Goal: Information Seeking & Learning: Find specific fact

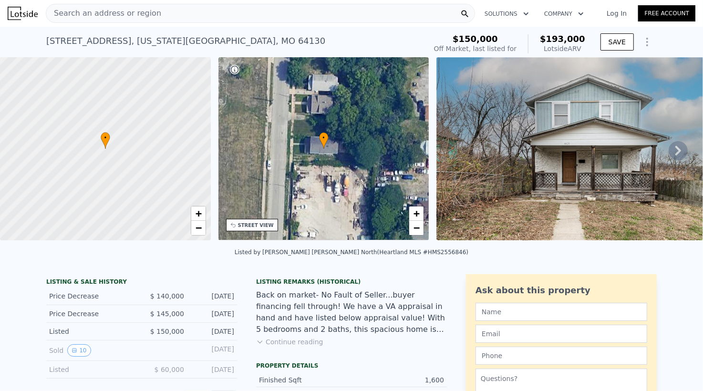
click at [145, 7] on div "Search an address or region" at bounding box center [103, 13] width 115 height 18
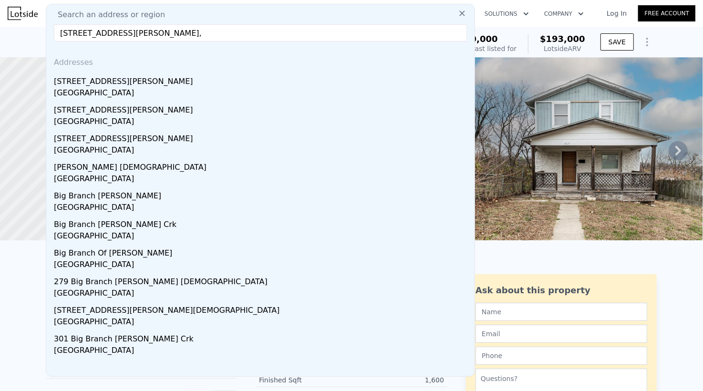
click at [194, 30] on input "[STREET_ADDRESS][PERSON_NAME]," at bounding box center [260, 32] width 413 height 17
paste input "[STREET_ADDRESS]"
type input "[STREET_ADDRESS][PERSON_NAME]"
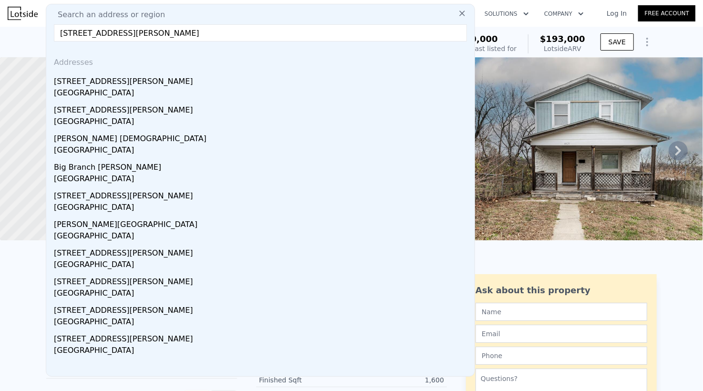
click at [288, 30] on input "[STREET_ADDRESS][PERSON_NAME]" at bounding box center [260, 32] width 413 height 17
click at [540, 27] on div "[STREET_ADDRESS][US_STATE] Sold [DATE] for $140k (~ARV $193k ) $150,000 Off Mar…" at bounding box center [351, 42] width 610 height 31
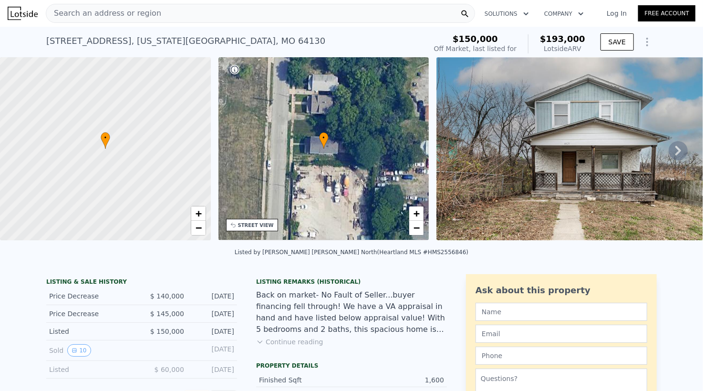
click at [248, 12] on div "Search an address or region" at bounding box center [260, 13] width 429 height 19
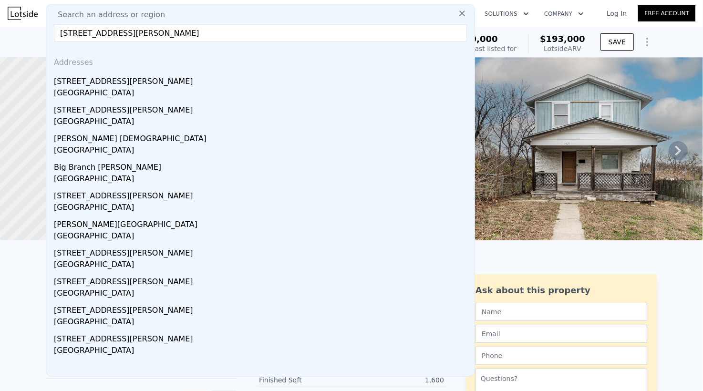
click at [70, 38] on input "[STREET_ADDRESS][PERSON_NAME]" at bounding box center [260, 32] width 413 height 17
drag, startPoint x: 224, startPoint y: 31, endPoint x: 214, endPoint y: 27, distance: 10.5
click at [205, 31] on input "[STREET_ADDRESS][PERSON_NAME]" at bounding box center [260, 32] width 413 height 17
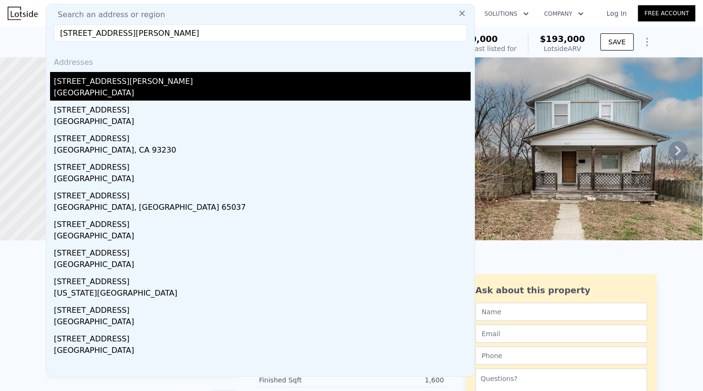
type input "[STREET_ADDRESS][PERSON_NAME]"
click at [156, 82] on div "[STREET_ADDRESS][PERSON_NAME]" at bounding box center [262, 79] width 417 height 15
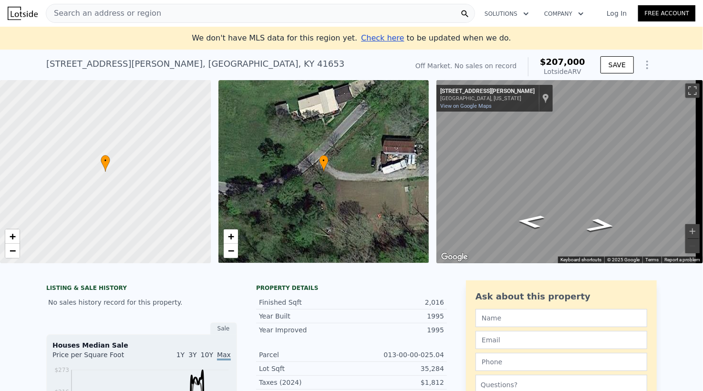
click at [124, 19] on div "Search an address or region" at bounding box center [103, 13] width 115 height 18
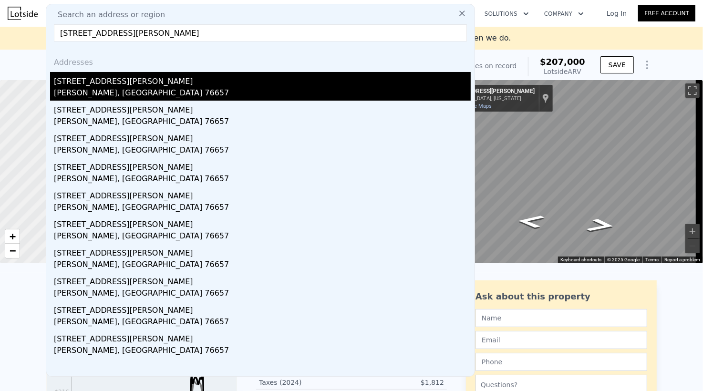
type input "[STREET_ADDRESS][PERSON_NAME]"
click at [226, 85] on div "[STREET_ADDRESS][PERSON_NAME]" at bounding box center [262, 79] width 417 height 15
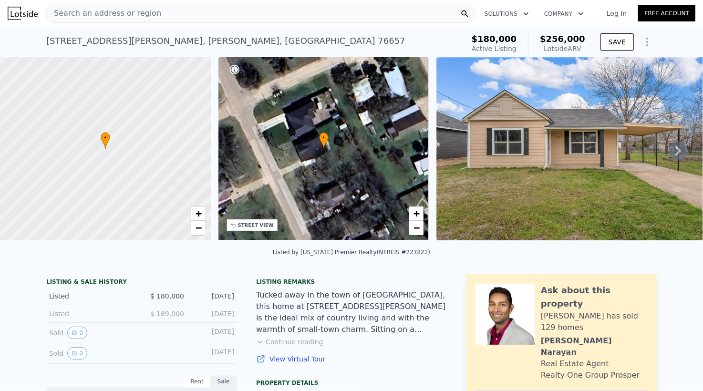
click at [169, 10] on div "Search an address or region" at bounding box center [260, 13] width 429 height 19
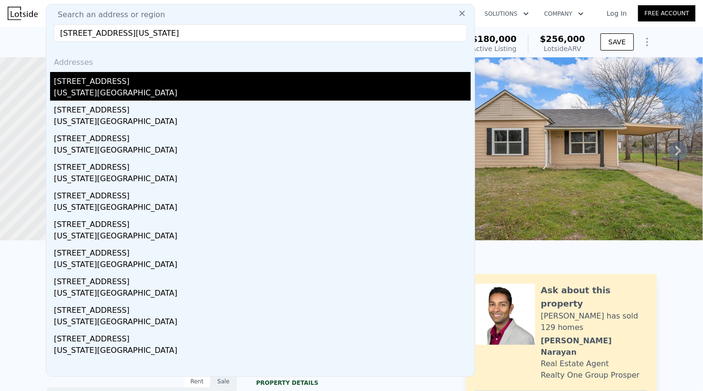
type input "[STREET_ADDRESS][US_STATE]"
click at [159, 75] on div "[STREET_ADDRESS]" at bounding box center [262, 79] width 417 height 15
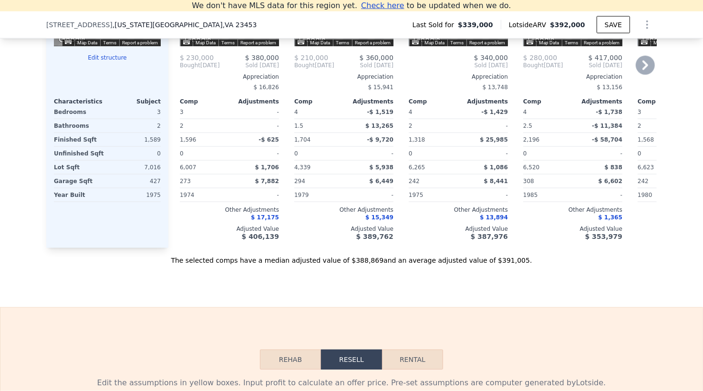
scroll to position [763, 0]
